Goal: Information Seeking & Learning: Check status

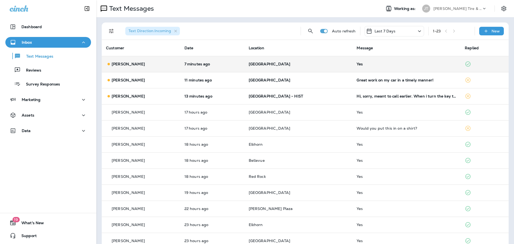
click at [189, 67] on td "7 minutes ago" at bounding box center [212, 64] width 64 height 16
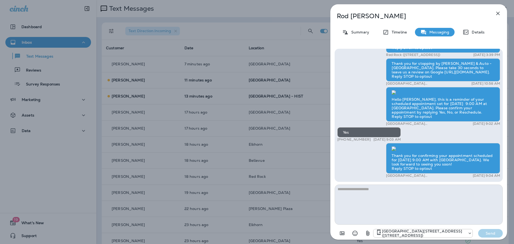
click at [498, 14] on icon "button" at bounding box center [498, 13] width 6 height 6
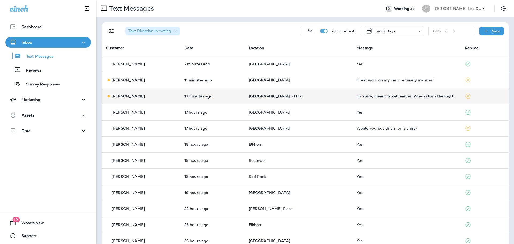
click at [329, 96] on p "[GEOGRAPHIC_DATA] - HIST" at bounding box center [299, 96] width 100 height 4
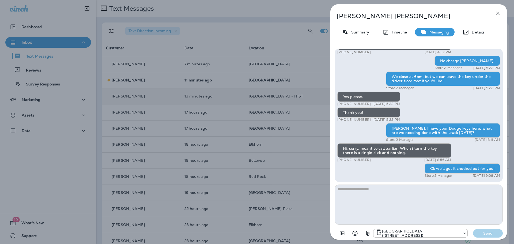
click at [503, 10] on div "[PERSON_NAME] Summary Timeline Messaging Details [PERSON_NAME], this is [PERSON…" at bounding box center [418, 123] width 177 height 239
click at [499, 13] on icon "button" at bounding box center [498, 13] width 6 height 6
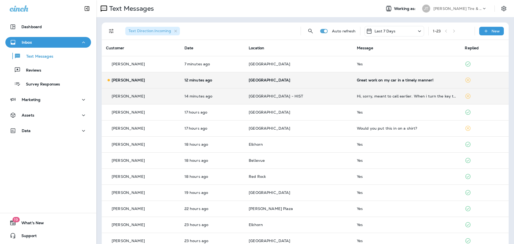
click at [192, 74] on td "12 minutes ago" at bounding box center [212, 80] width 65 height 16
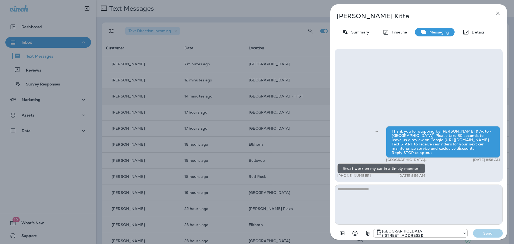
click at [497, 15] on icon "button" at bounding box center [498, 13] width 6 height 6
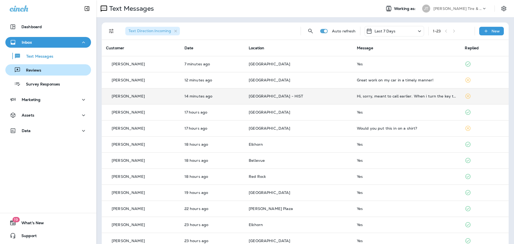
click at [40, 73] on p "Reviews" at bounding box center [31, 70] width 21 height 5
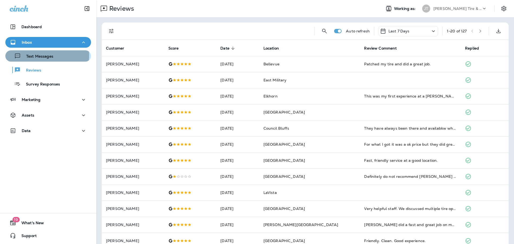
click at [41, 55] on p "Text Messages" at bounding box center [37, 56] width 32 height 5
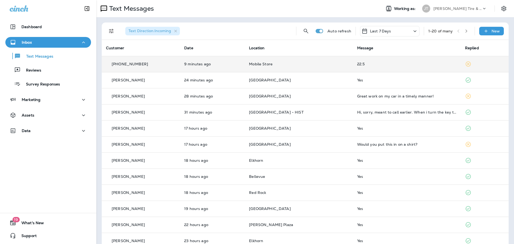
click at [364, 66] on td "22.5" at bounding box center [407, 64] width 108 height 16
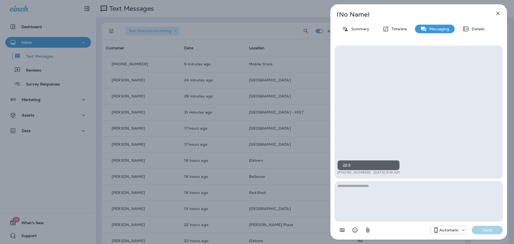
click at [501, 14] on icon "button" at bounding box center [498, 13] width 6 height 6
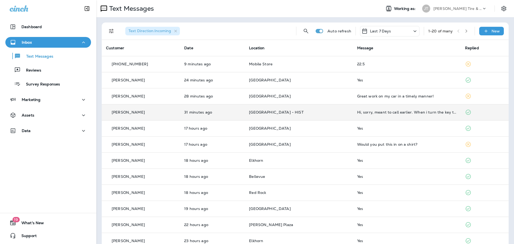
click at [399, 110] on td "Hi, sorry, meant to call earlier. When i turn the key there is a single click a…" at bounding box center [407, 112] width 108 height 16
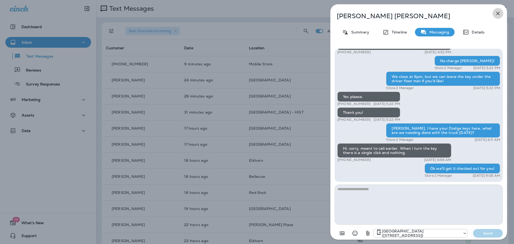
click at [497, 14] on icon "button" at bounding box center [498, 13] width 6 height 6
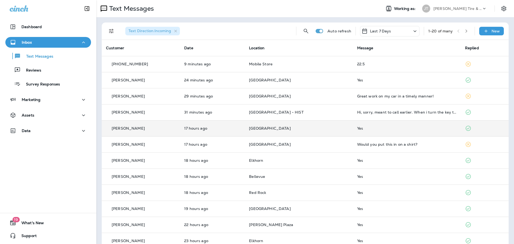
click at [333, 129] on p "[GEOGRAPHIC_DATA]" at bounding box center [298, 128] width 99 height 4
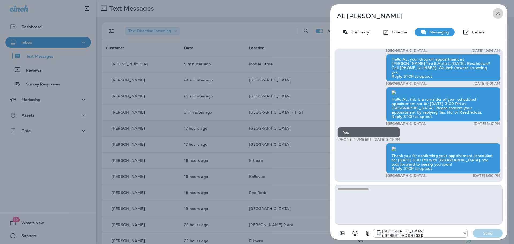
click at [501, 16] on icon "button" at bounding box center [498, 13] width 6 height 6
